Goal: Navigation & Orientation: Find specific page/section

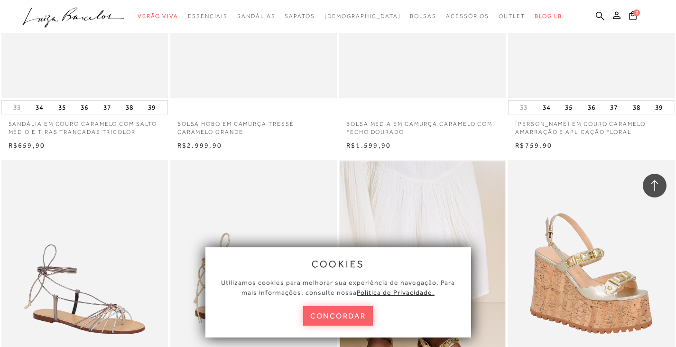
scroll to position [543, 0]
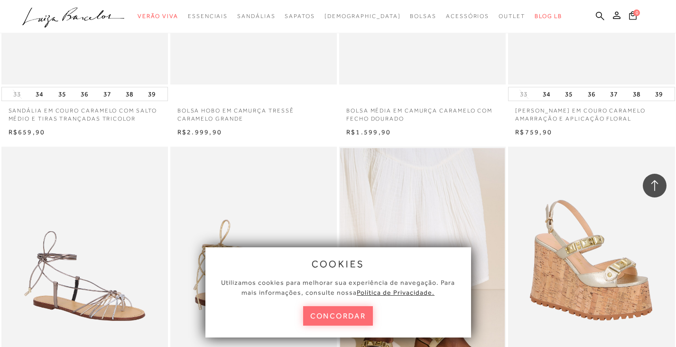
click at [350, 312] on button "concordar" at bounding box center [338, 315] width 70 height 19
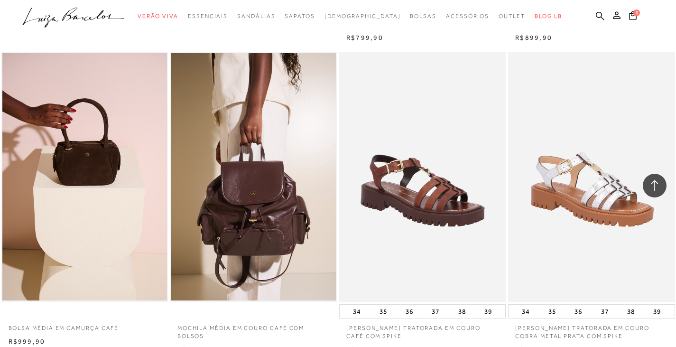
scroll to position [946, 0]
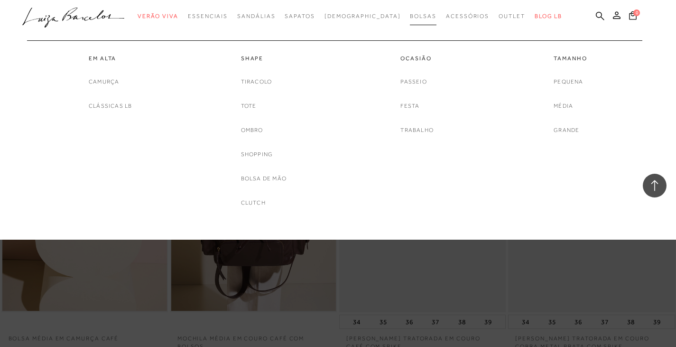
click at [410, 13] on span "Bolsas" at bounding box center [423, 16] width 27 height 7
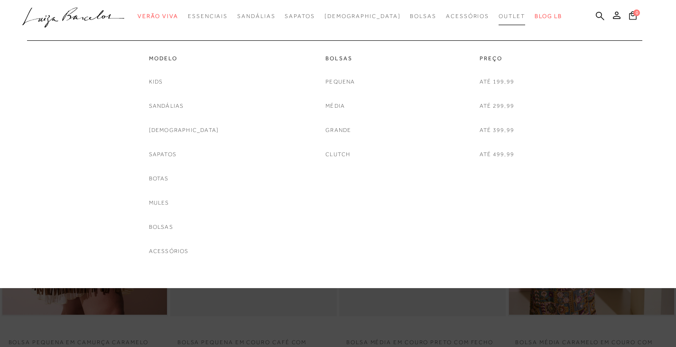
click at [498, 17] on span "Outlet" at bounding box center [511, 16] width 27 height 7
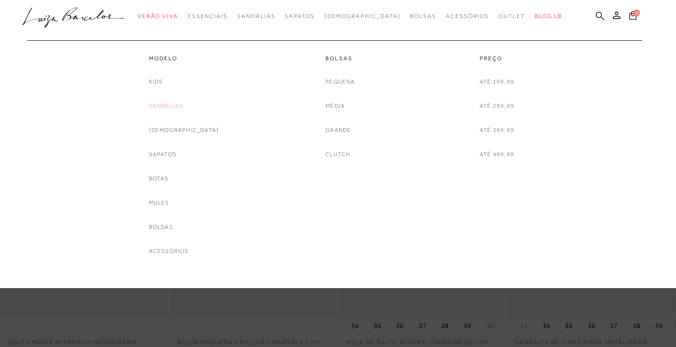
click at [184, 103] on link "Sandálias" at bounding box center [166, 106] width 35 height 10
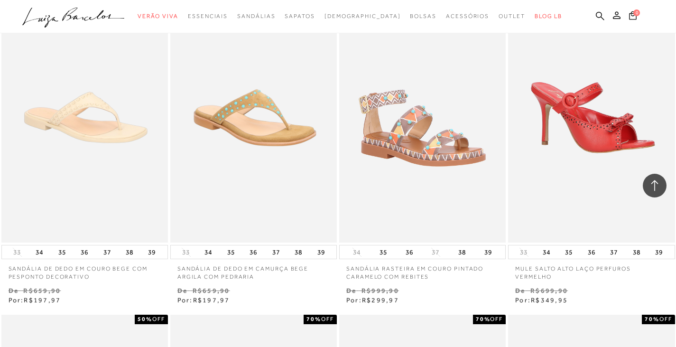
scroll to position [948, 0]
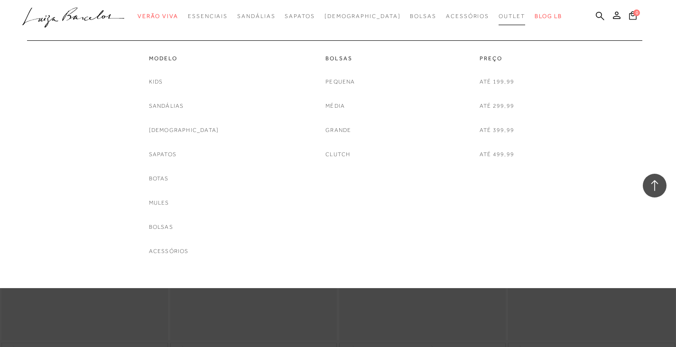
click at [498, 14] on span "Outlet" at bounding box center [511, 16] width 27 height 7
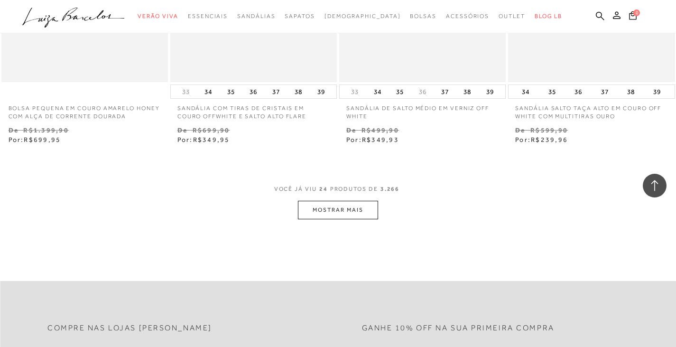
scroll to position [1896, 0]
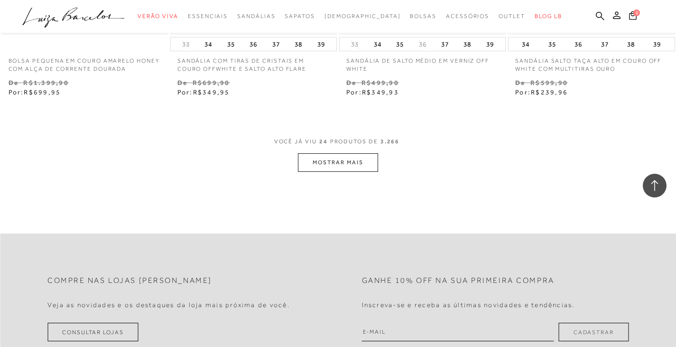
click at [348, 161] on button "MOSTRAR MAIS" at bounding box center [338, 162] width 80 height 18
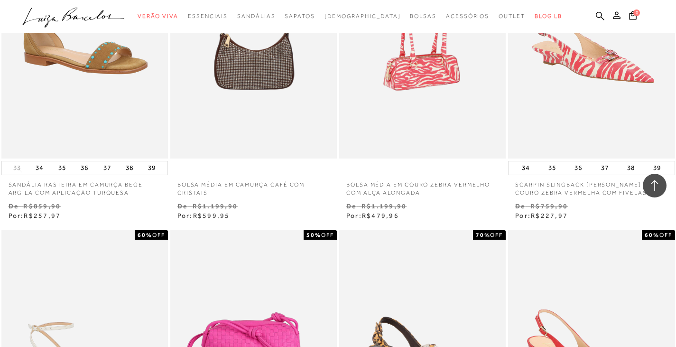
scroll to position [3082, 0]
